Goal: Find specific page/section: Find specific page/section

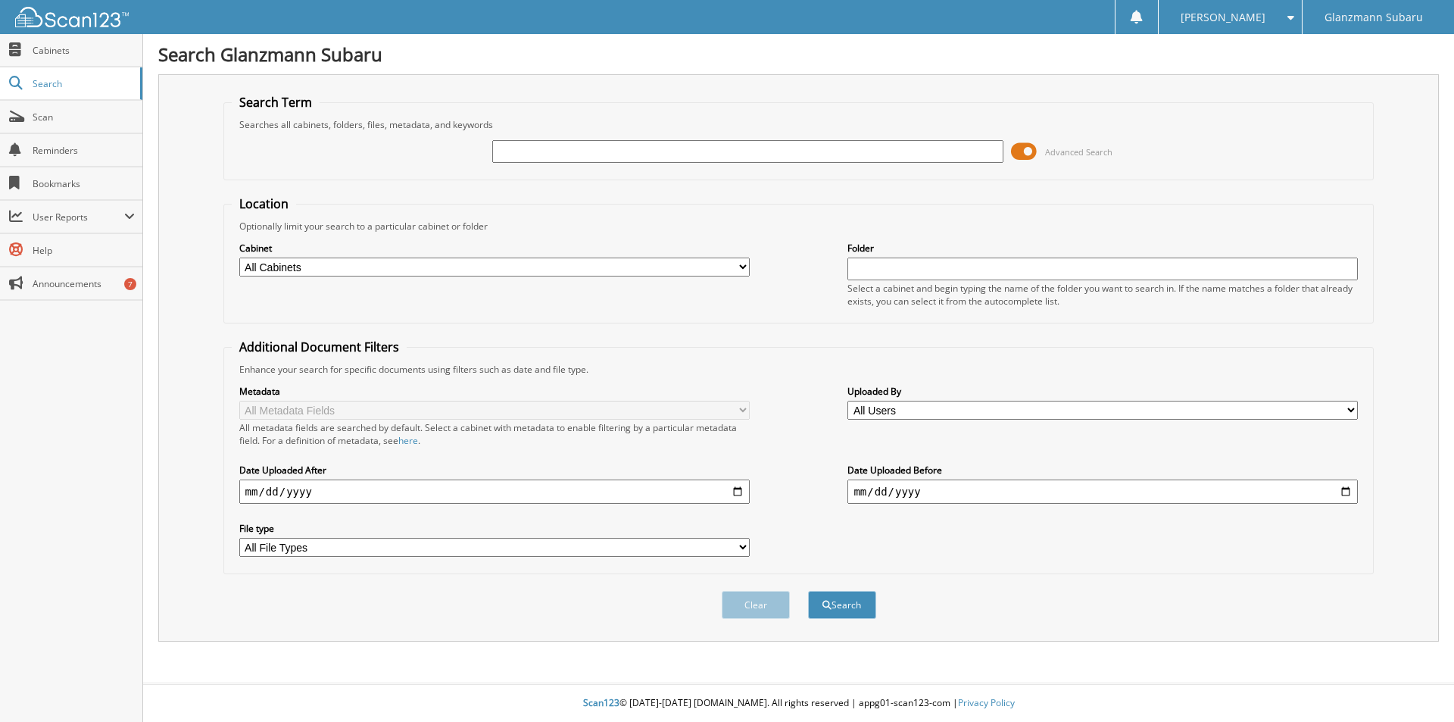
click at [44, 50] on span "Cabinets" at bounding box center [84, 50] width 102 height 13
click at [572, 153] on input "text" at bounding box center [747, 151] width 510 height 23
type input "P36664"
click at [808, 591] on button "Search" at bounding box center [842, 605] width 68 height 28
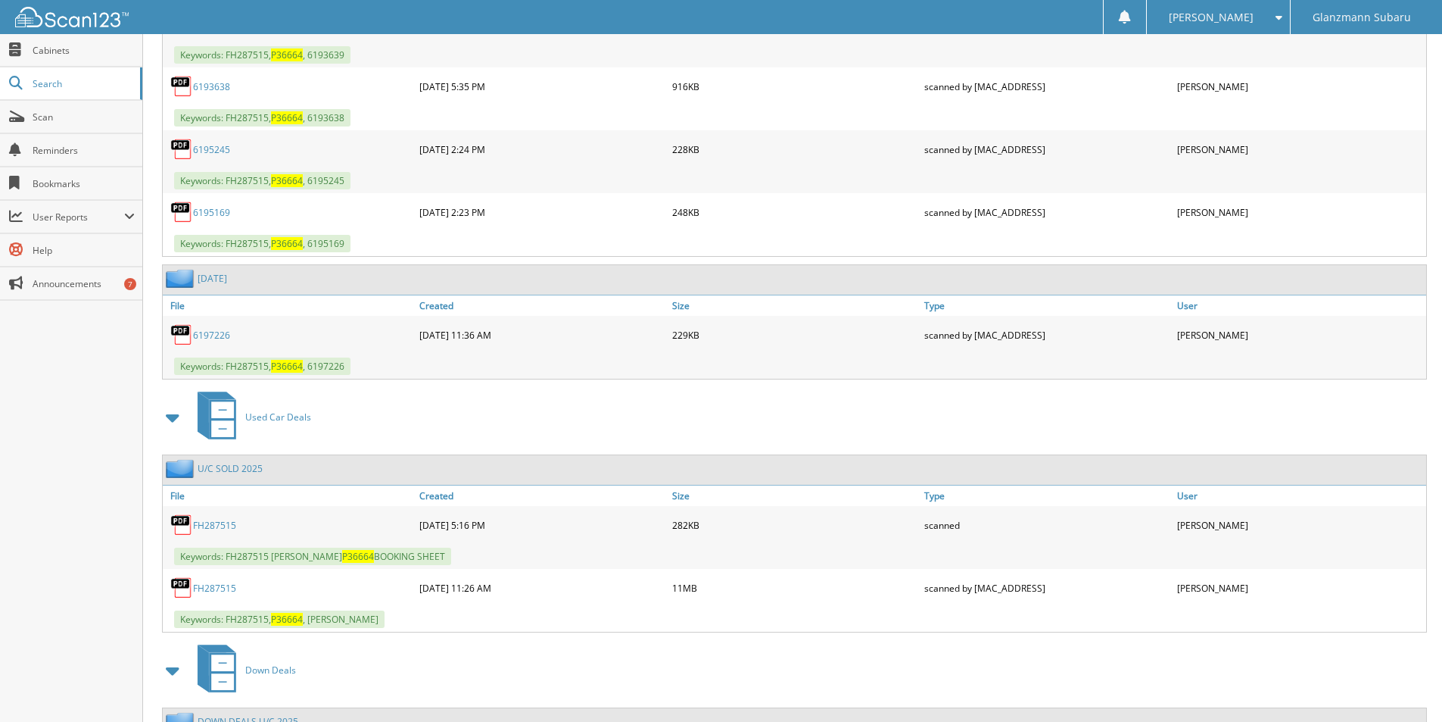
scroll to position [962, 0]
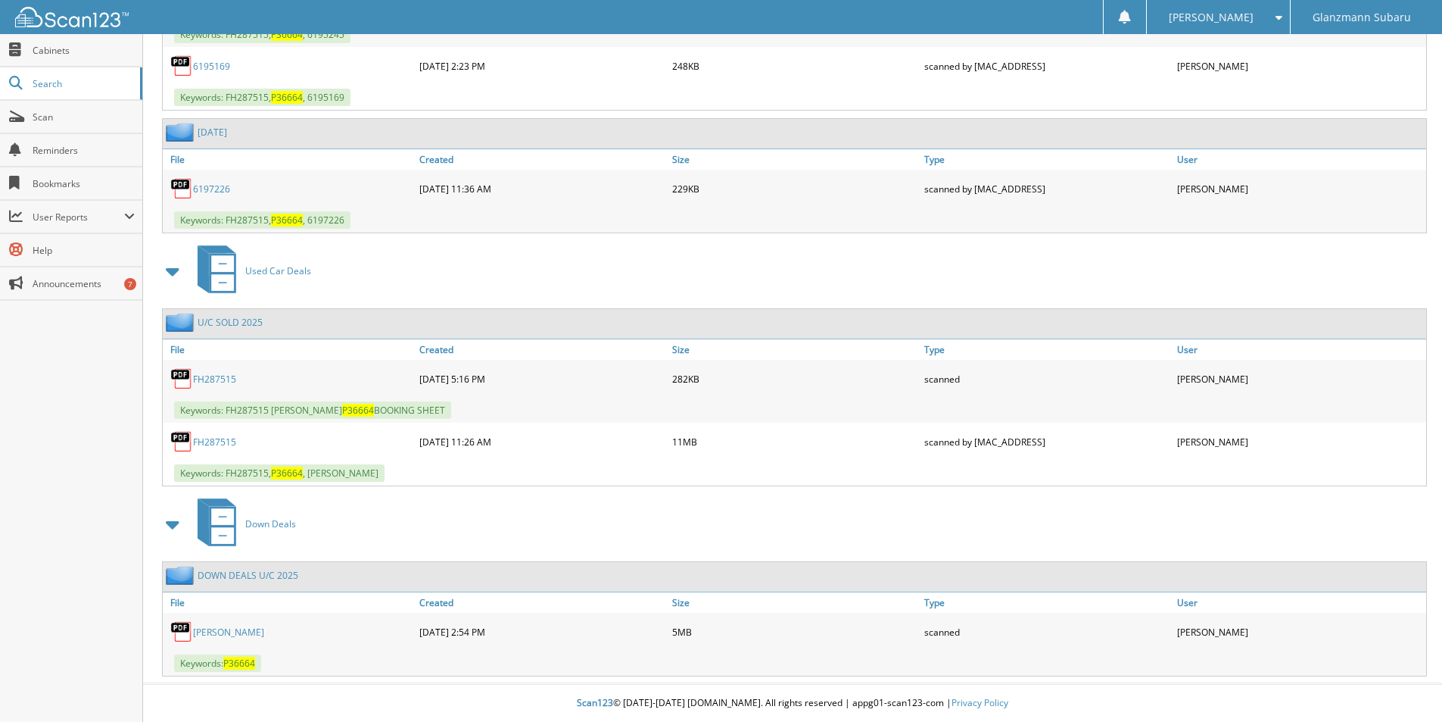
click at [217, 376] on link "FH287515" at bounding box center [214, 379] width 43 height 13
click at [215, 441] on link "FH287515" at bounding box center [214, 441] width 43 height 13
